Goal: Obtain resource: Download file/media

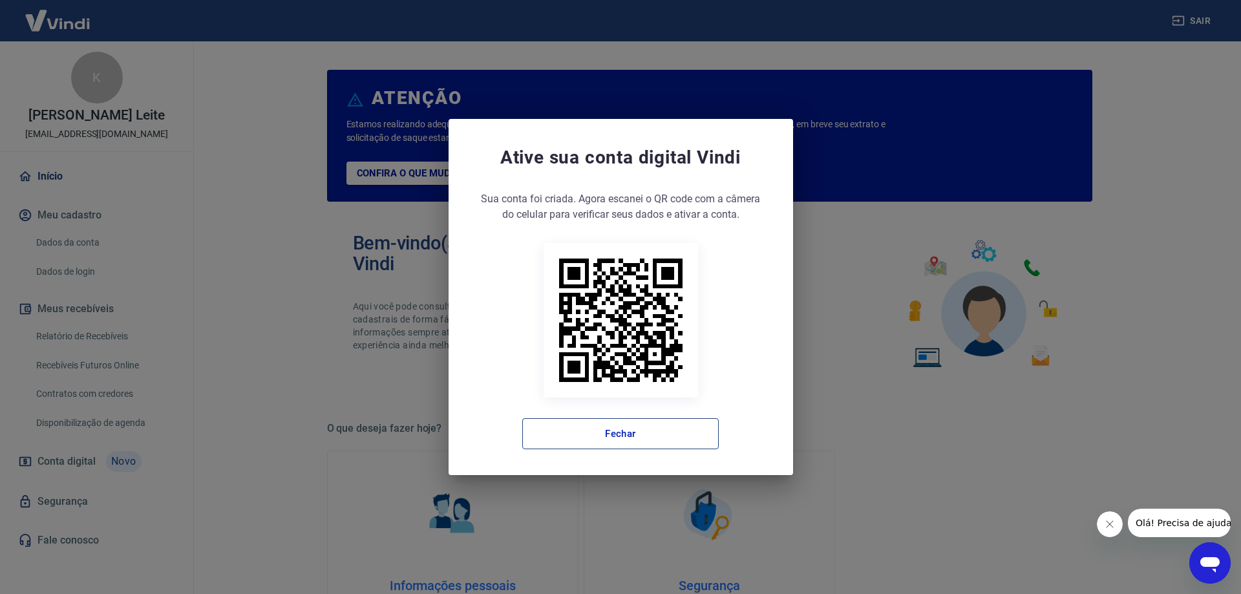
click at [637, 438] on button "Fechar" at bounding box center [620, 433] width 197 height 31
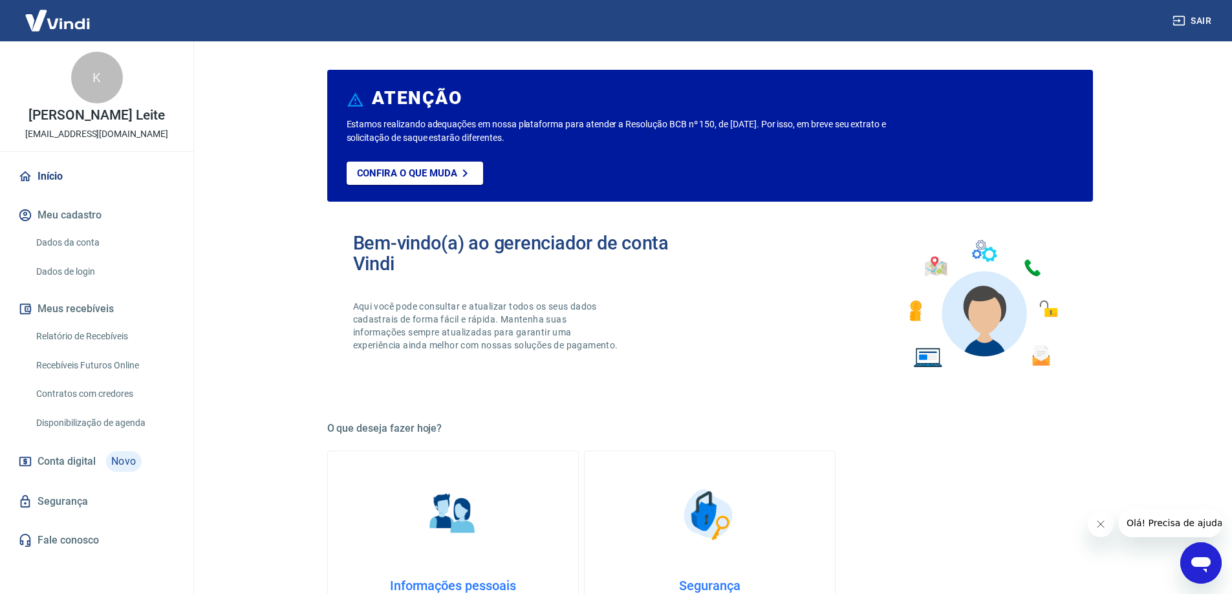
drag, startPoint x: 96, startPoint y: 337, endPoint x: 89, endPoint y: 328, distance: 12.0
click at [96, 338] on link "Relatório de Recebíveis" at bounding box center [104, 336] width 147 height 27
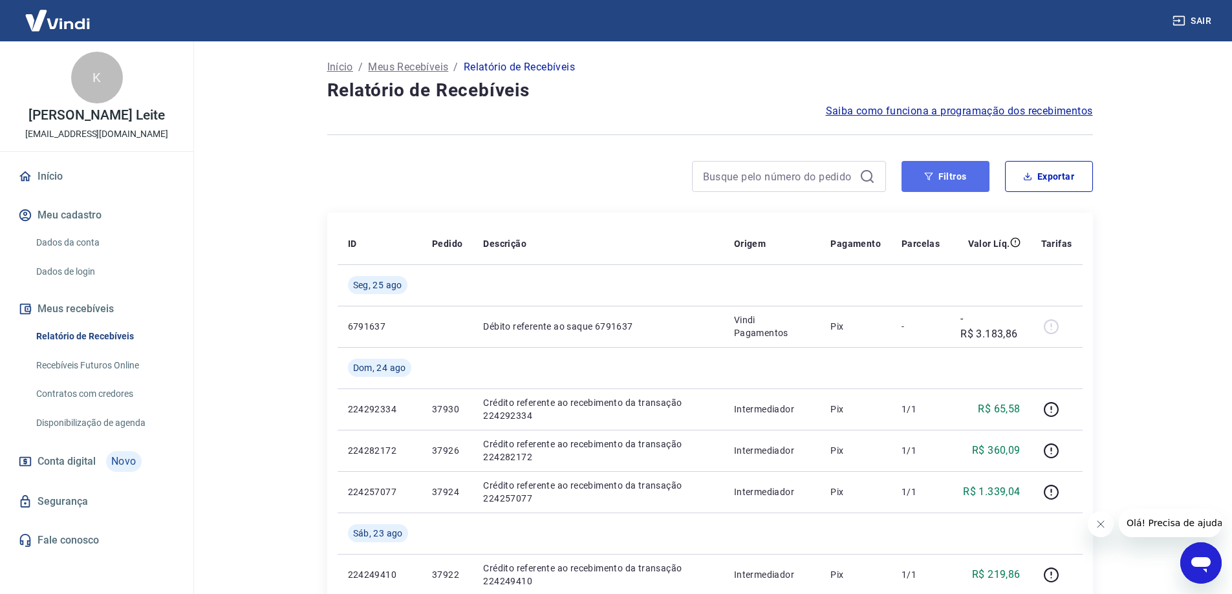
click at [939, 174] on button "Filtros" at bounding box center [945, 176] width 88 height 31
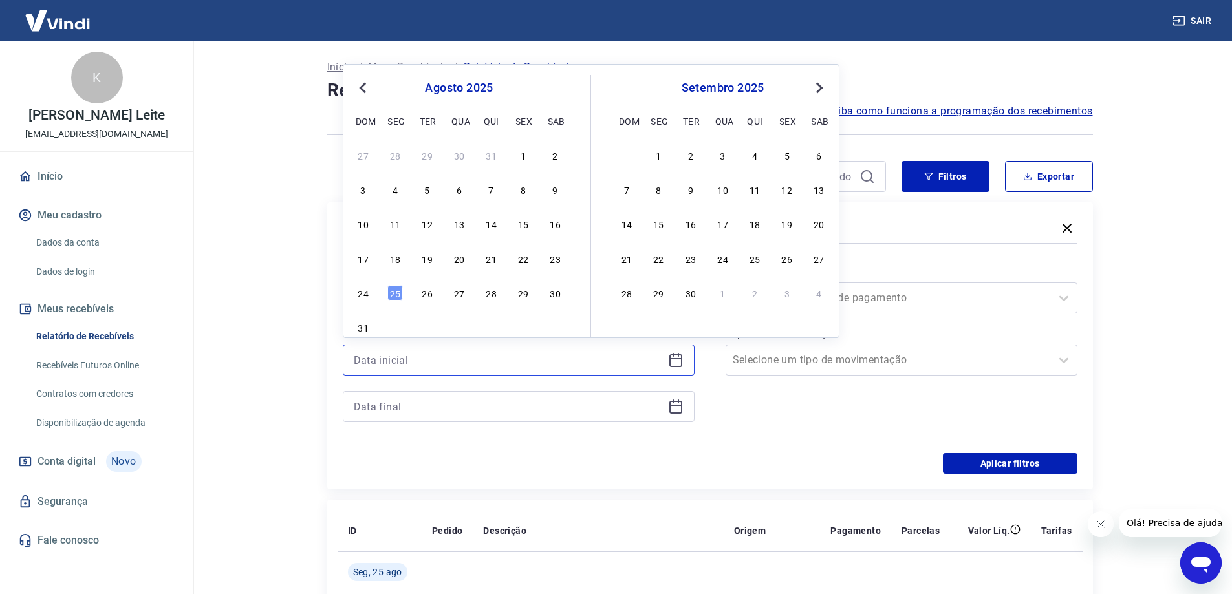
click at [484, 363] on input at bounding box center [508, 359] width 309 height 19
click at [520, 150] on div "1" at bounding box center [523, 155] width 16 height 16
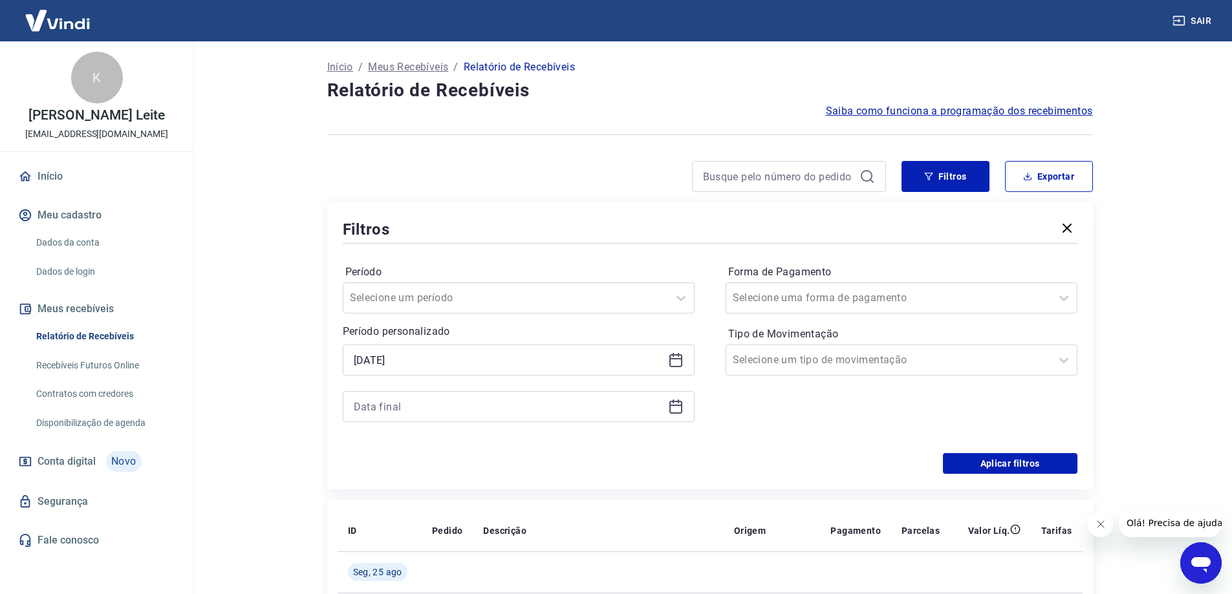
type input "[DATE]"
click at [416, 408] on input at bounding box center [508, 406] width 309 height 19
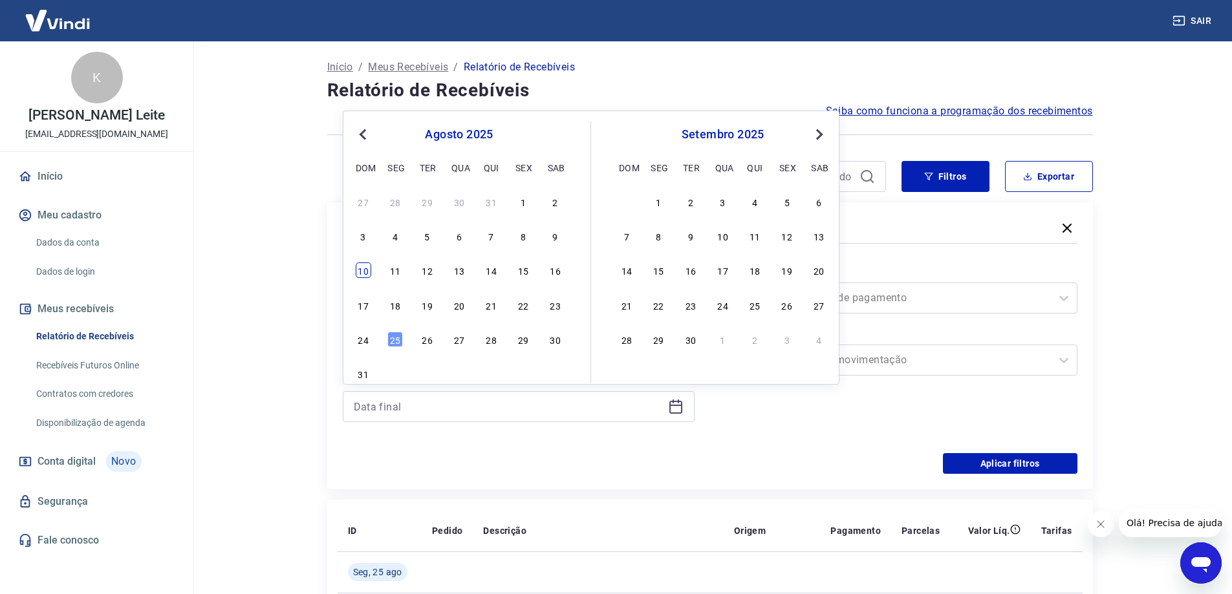
click at [367, 268] on div "10" at bounding box center [364, 270] width 16 height 16
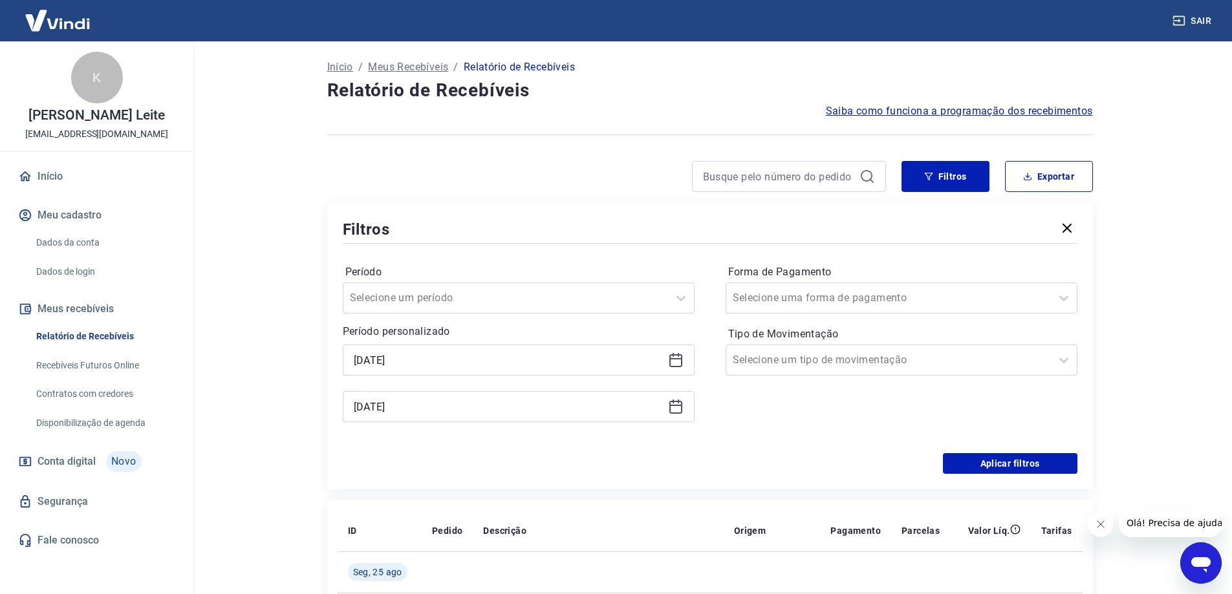
type input "[DATE]"
click at [995, 461] on button "Aplicar filtros" at bounding box center [1010, 463] width 134 height 21
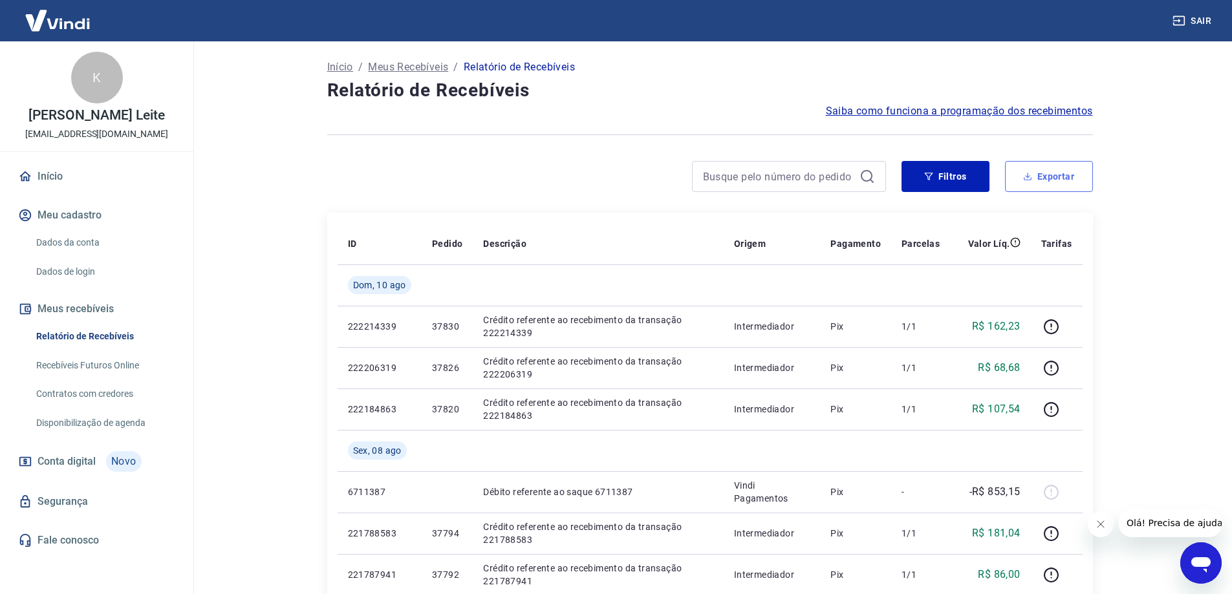
click at [1049, 173] on button "Exportar" at bounding box center [1049, 176] width 88 height 31
type input "[DATE]"
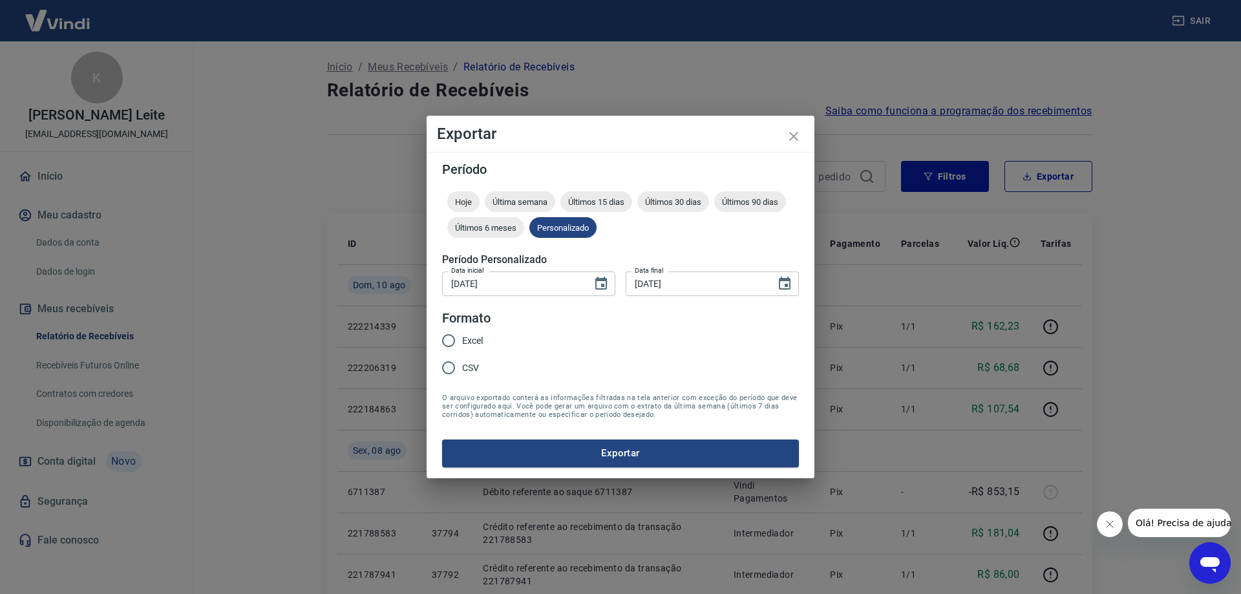
click at [445, 340] on input "Excel" at bounding box center [448, 340] width 27 height 27
radio input "true"
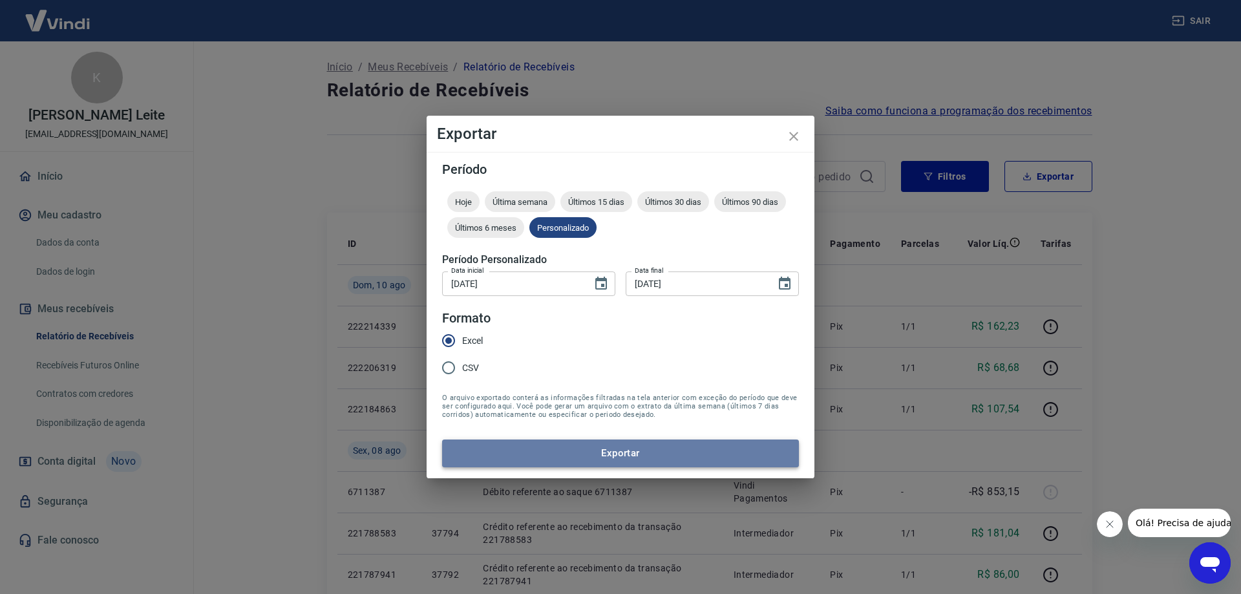
click at [607, 457] on button "Exportar" at bounding box center [620, 453] width 357 height 27
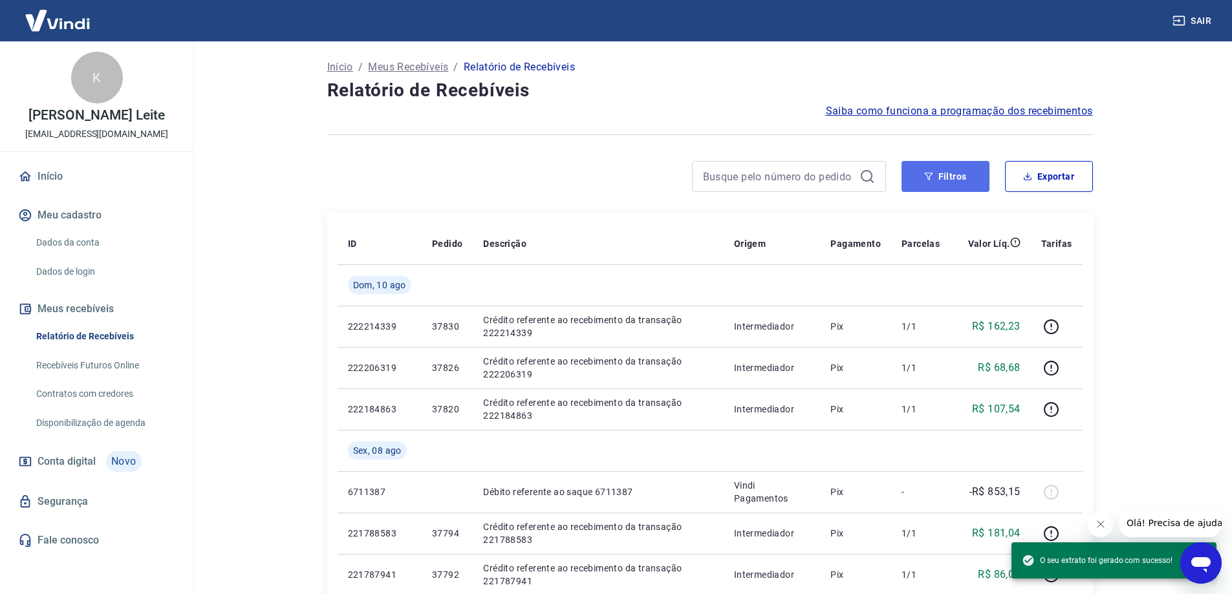
click at [956, 184] on button "Filtros" at bounding box center [945, 176] width 88 height 31
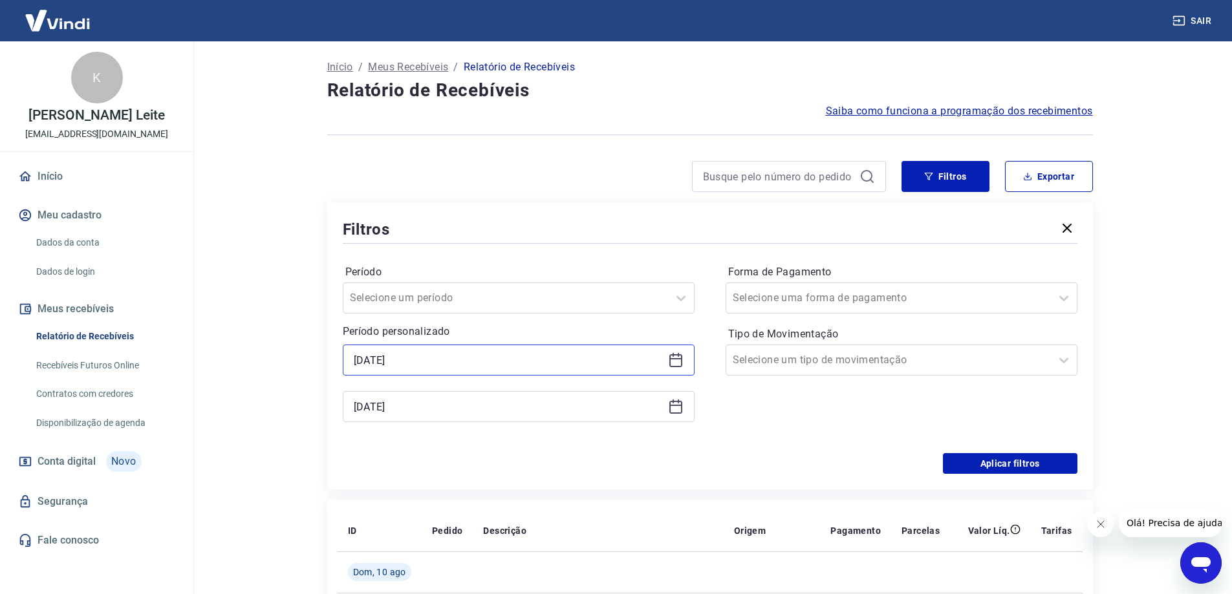
click at [465, 355] on input "[DATE]" at bounding box center [508, 359] width 309 height 19
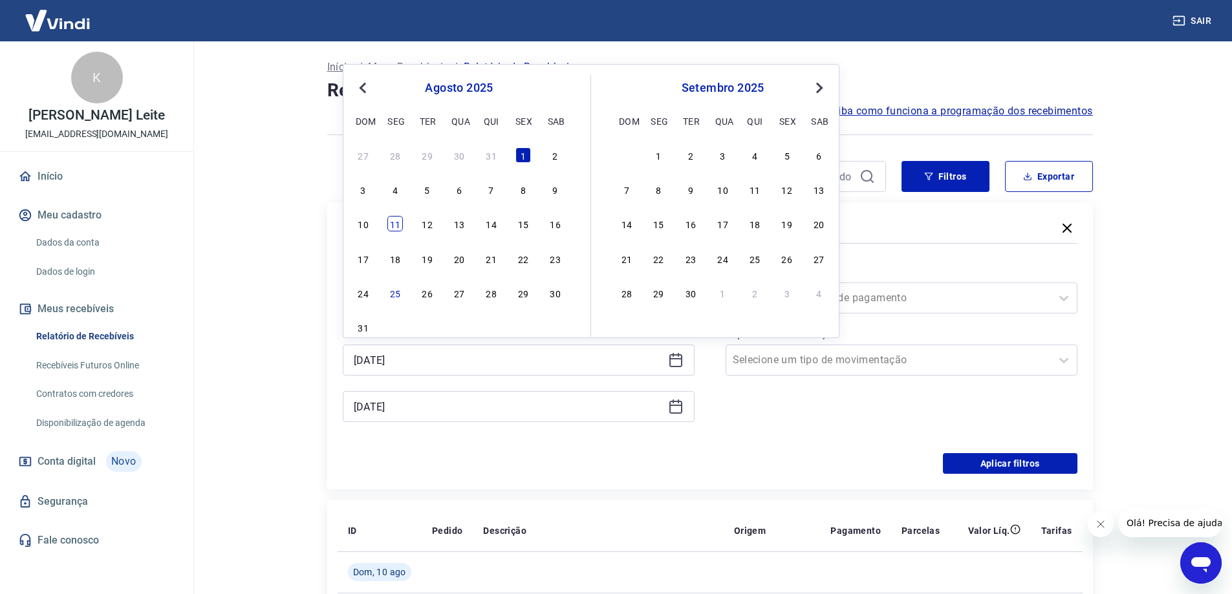
click at [392, 229] on div "11" at bounding box center [395, 224] width 16 height 16
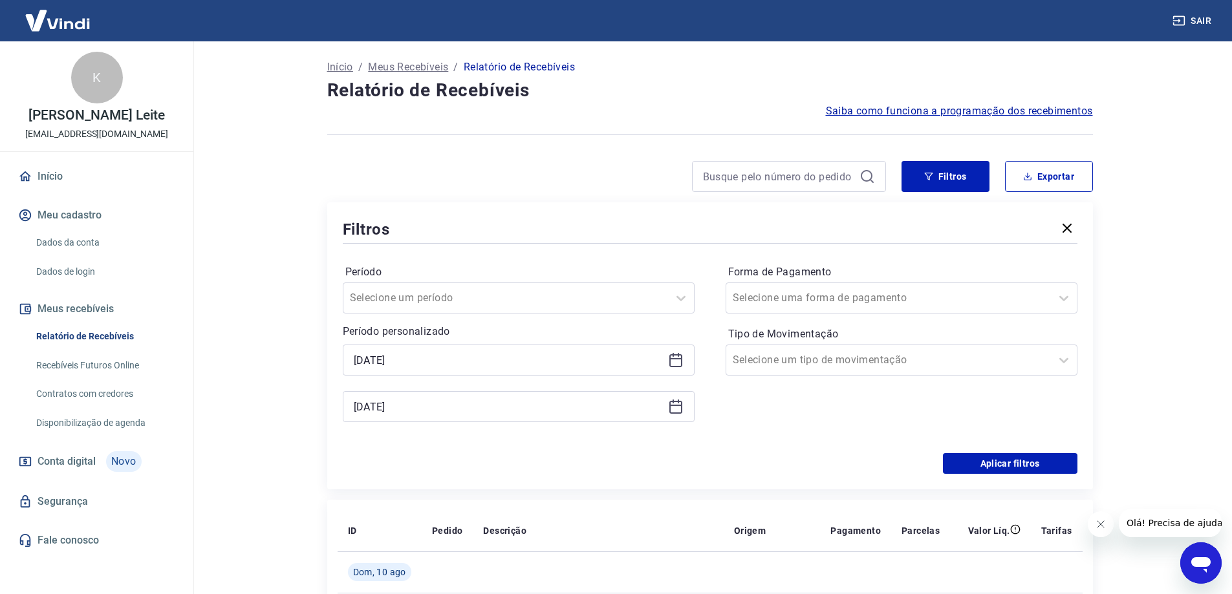
type input "[DATE]"
click at [423, 410] on input "[DATE]" at bounding box center [508, 406] width 309 height 19
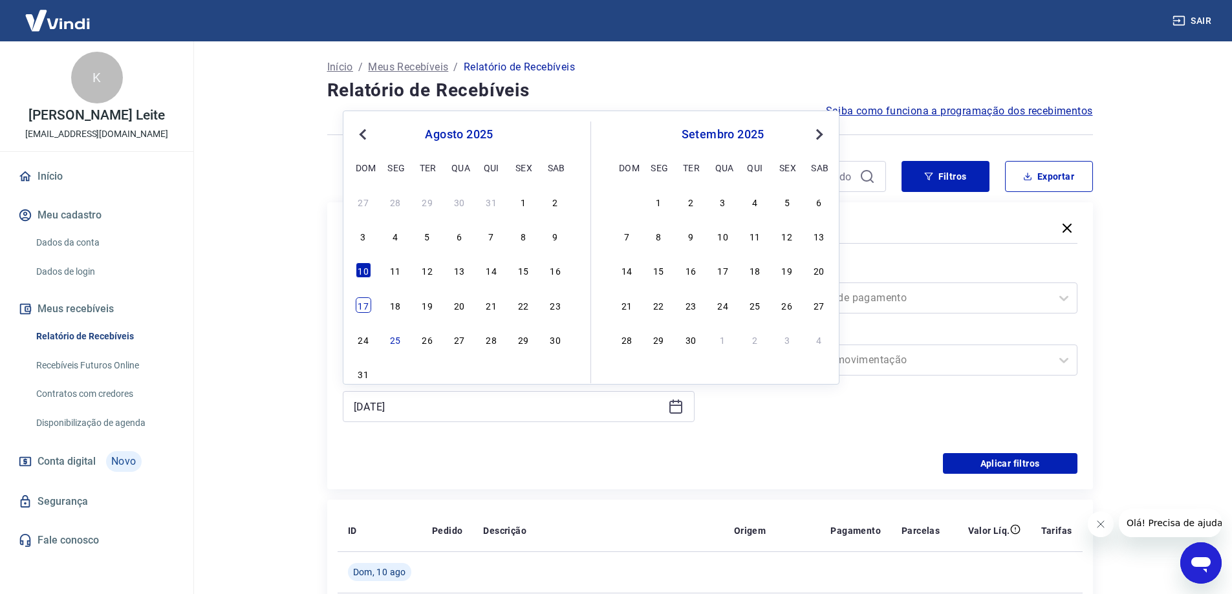
click at [364, 306] on div "17" at bounding box center [364, 305] width 16 height 16
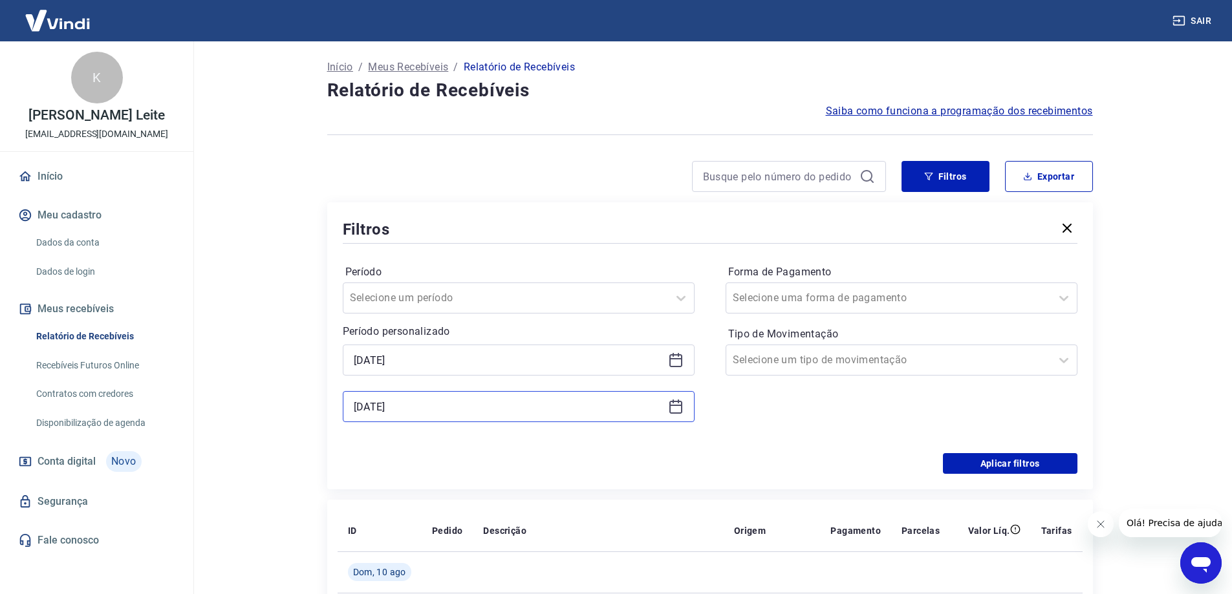
click at [470, 401] on input "[DATE]" at bounding box center [508, 406] width 309 height 19
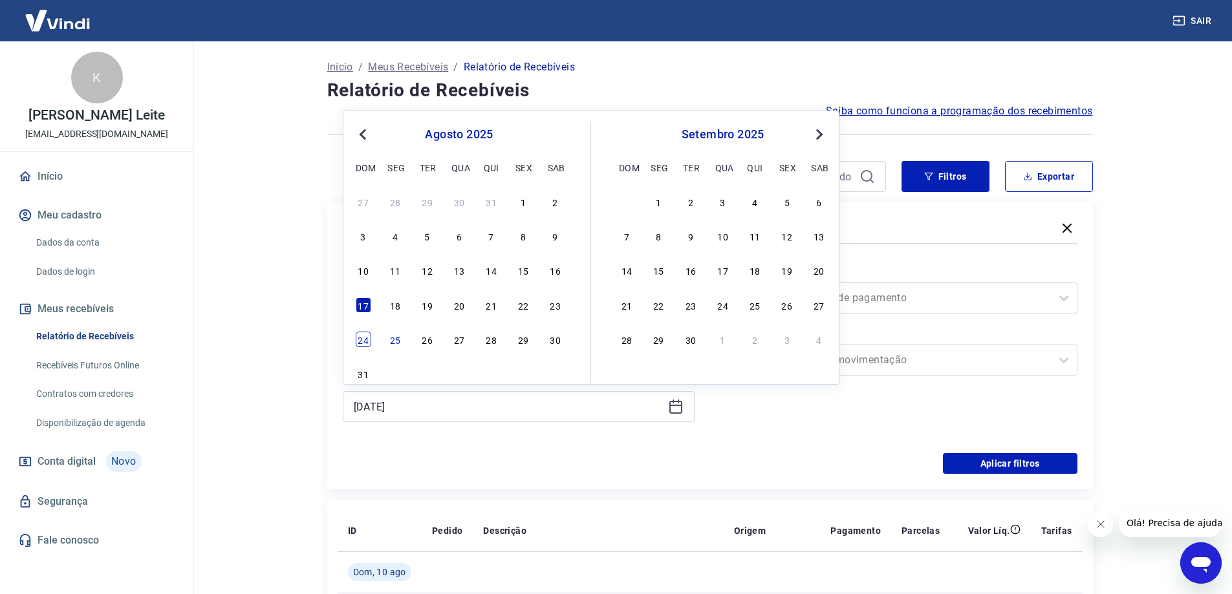
click at [359, 339] on div "24" at bounding box center [364, 340] width 16 height 16
type input "[DATE]"
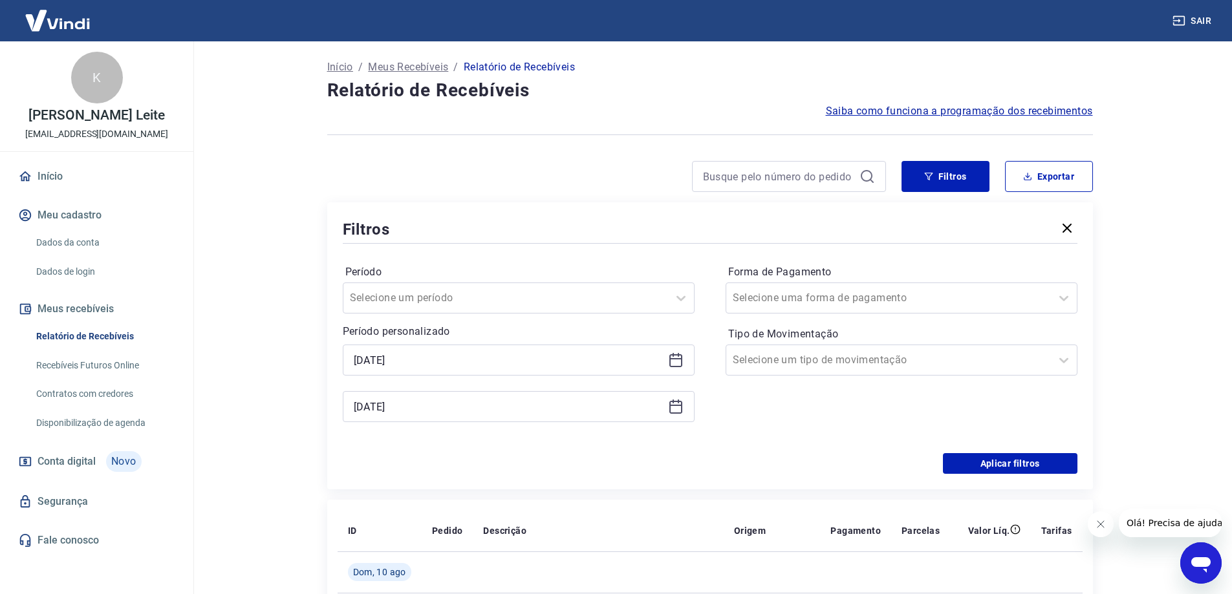
click at [556, 453] on div "Aplicar filtros" at bounding box center [710, 463] width 734 height 21
click at [987, 459] on button "Aplicar filtros" at bounding box center [1010, 463] width 134 height 21
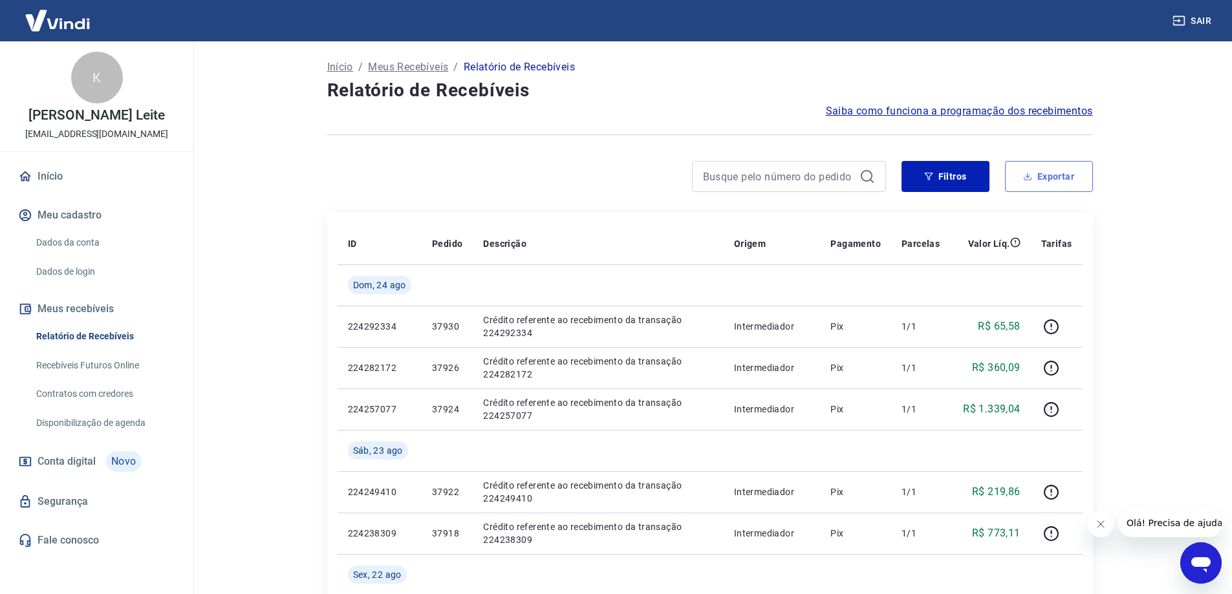
click at [1046, 176] on button "Exportar" at bounding box center [1049, 176] width 88 height 31
type input "[DATE]"
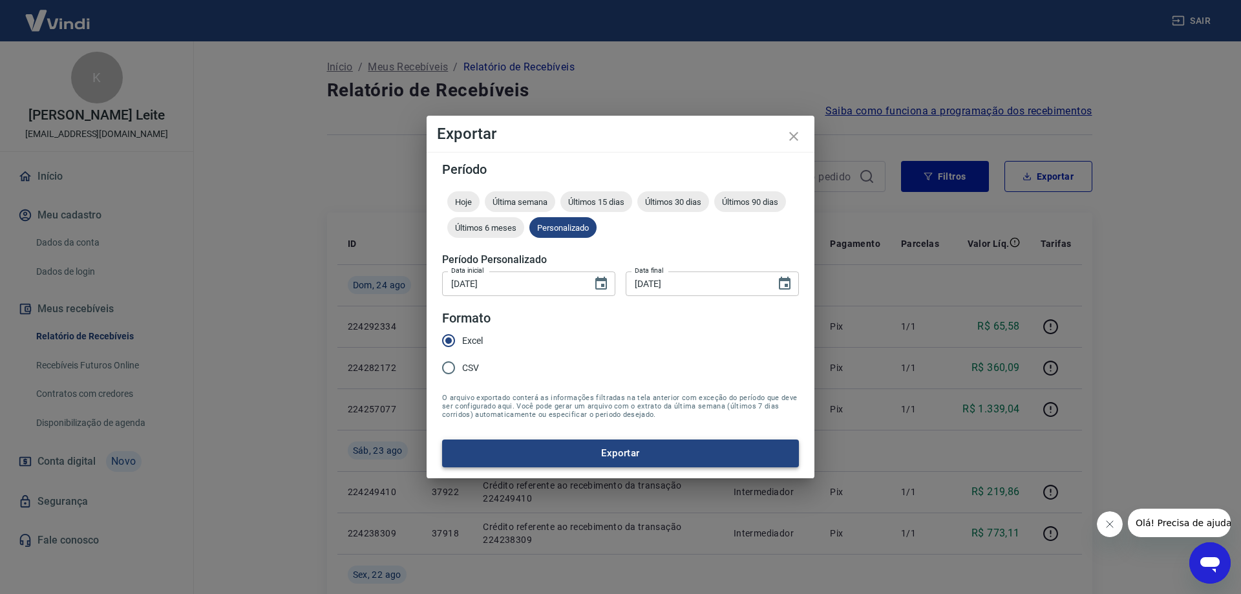
click at [529, 454] on button "Exportar" at bounding box center [620, 453] width 357 height 27
